Goal: Task Accomplishment & Management: Manage account settings

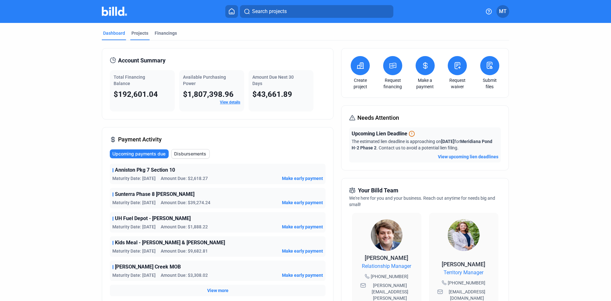
click at [142, 32] on div "Projects" at bounding box center [139, 33] width 17 height 6
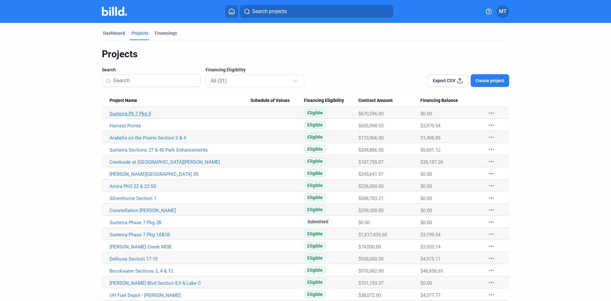
click at [141, 111] on link "Sunterra Ph 7 Pkg 5" at bounding box center [179, 114] width 141 height 6
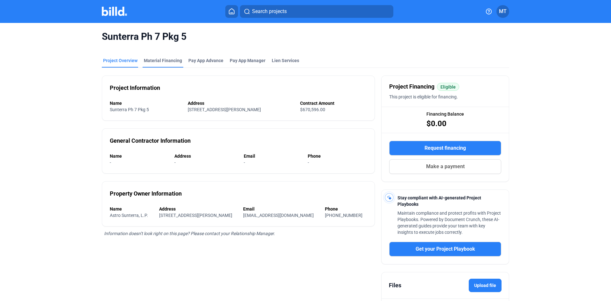
click at [164, 58] on div "Material Financing" at bounding box center [163, 60] width 38 height 6
